Goal: Information Seeking & Learning: Find specific fact

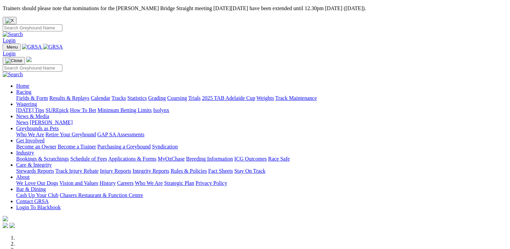
scroll to position [202, 0]
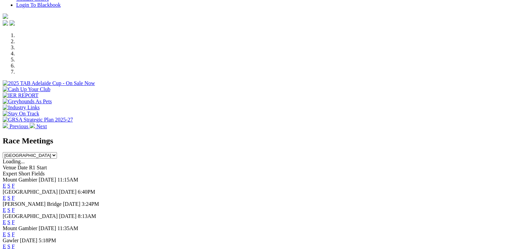
click at [15, 195] on link "F" at bounding box center [13, 198] width 3 height 6
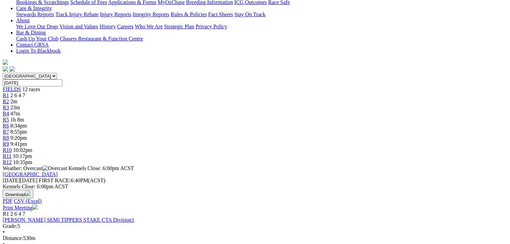
scroll to position [202, 0]
